Goal: Task Accomplishment & Management: Use online tool/utility

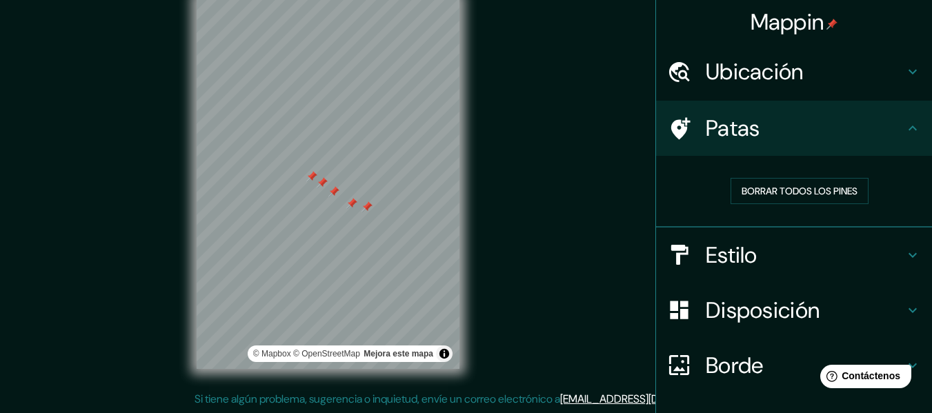
drag, startPoint x: 486, startPoint y: 151, endPoint x: 497, endPoint y: 163, distance: 15.6
click at [490, 172] on div "Mappin Ubicación Huanuco, [GEOGRAPHIC_DATA], [GEOGRAPHIC_DATA] Patas Borrar tod…" at bounding box center [466, 194] width 932 height 438
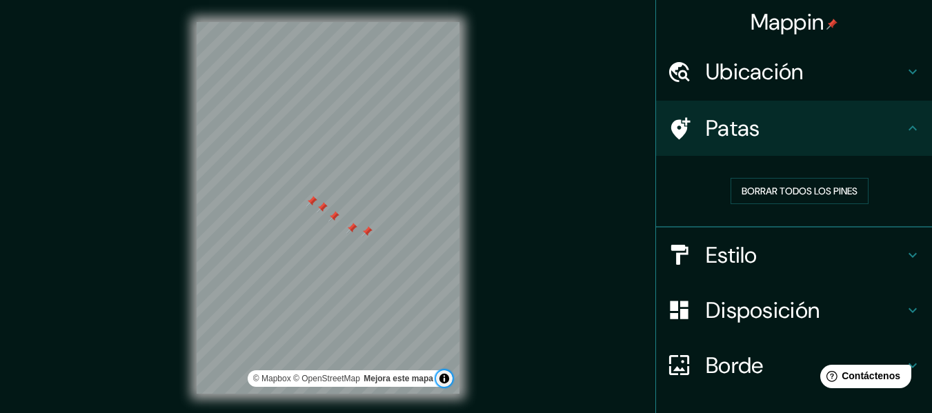
click at [446, 377] on button "Activar o desactivar atribución" at bounding box center [444, 378] width 17 height 17
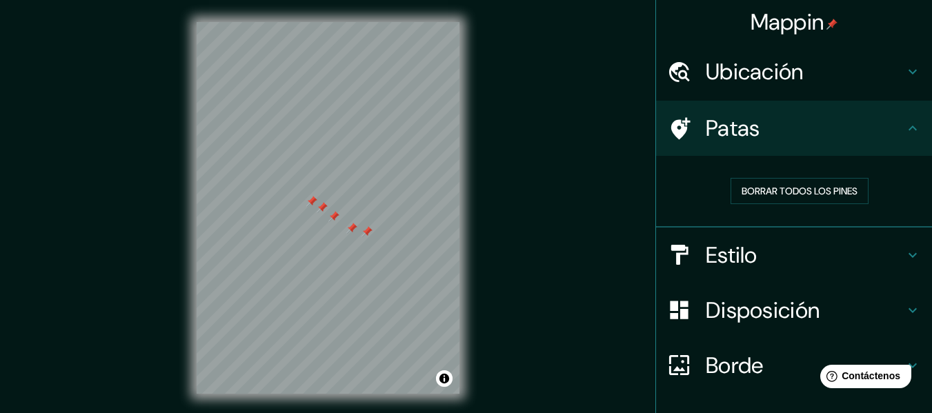
drag, startPoint x: 574, startPoint y: 148, endPoint x: 593, endPoint y: 140, distance: 20.1
click at [581, 145] on div "Mappin Ubicación Huanuco, [GEOGRAPHIC_DATA], [GEOGRAPHIC_DATA] Patas Borrar tod…" at bounding box center [466, 219] width 932 height 438
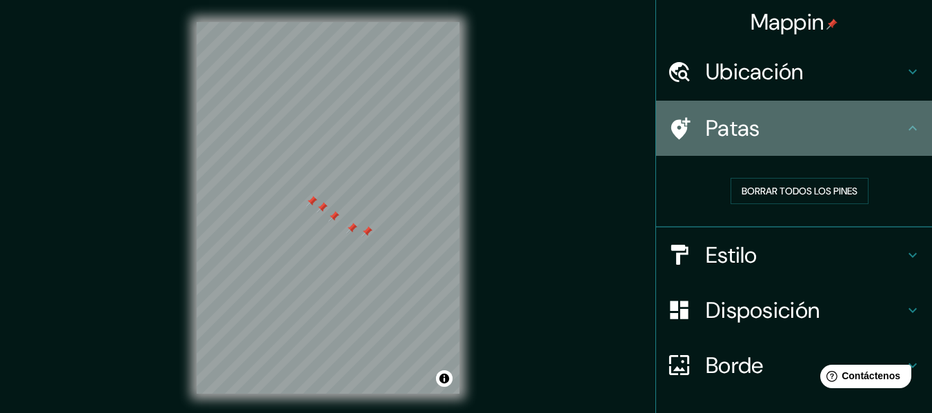
click at [862, 127] on h4 "Patas" at bounding box center [805, 129] width 199 height 28
click at [862, 128] on h4 "Patas" at bounding box center [805, 129] width 199 height 28
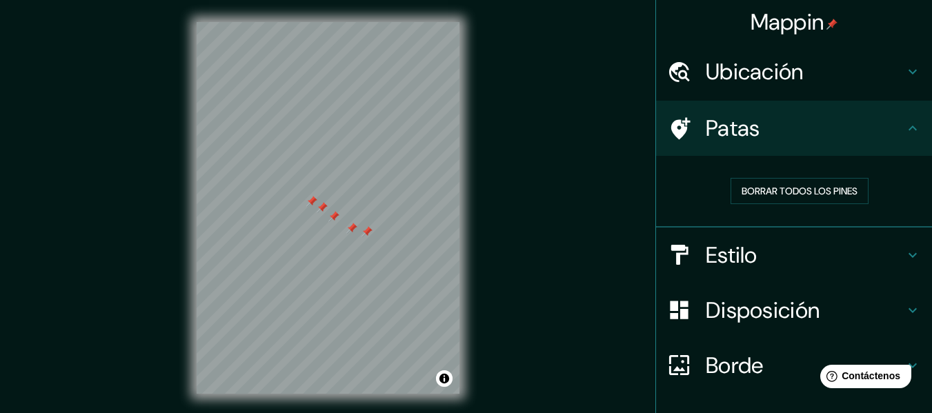
click at [577, 206] on div "Mappin Ubicación Huanuco, [GEOGRAPHIC_DATA], [GEOGRAPHIC_DATA] Patas Borrar tod…" at bounding box center [466, 219] width 932 height 438
click at [799, 192] on font "Borrar todos los pines" at bounding box center [800, 191] width 116 height 12
